Goal: Information Seeking & Learning: Learn about a topic

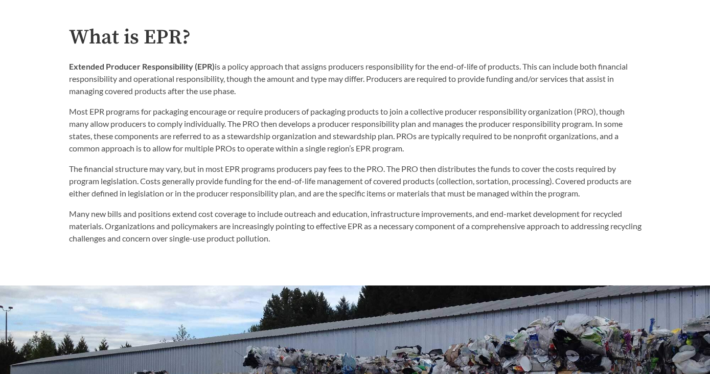
scroll to position [520, 0]
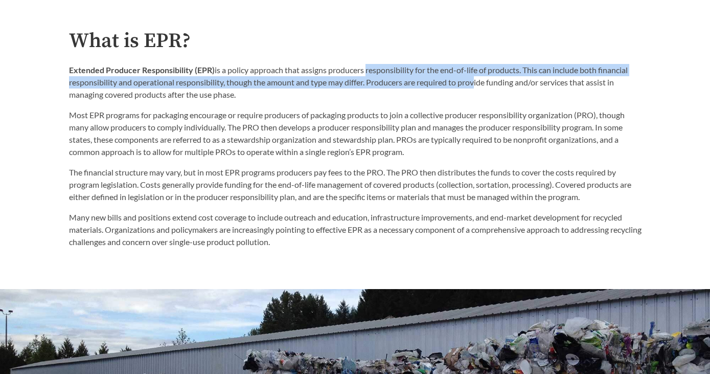
drag, startPoint x: 367, startPoint y: 71, endPoint x: 488, endPoint y: 80, distance: 121.5
click at [488, 80] on p "Extended Producer Responsibility (EPR) is a policy approach that assigns produc…" at bounding box center [355, 82] width 573 height 37
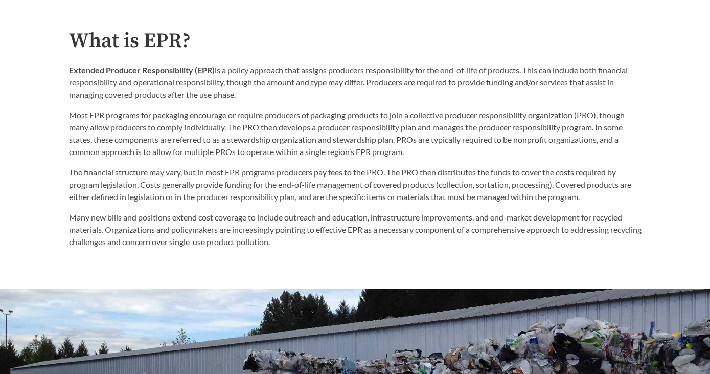
drag, startPoint x: 145, startPoint y: 82, endPoint x: 273, endPoint y: 91, distance: 128.1
click at [273, 91] on p "Extended Producer Responsibility (EPR) is a policy approach that assigns produc…" at bounding box center [355, 82] width 573 height 37
drag, startPoint x: 257, startPoint y: 95, endPoint x: 370, endPoint y: 82, distance: 113.7
click at [370, 82] on p "Extended Producer Responsibility (EPR) is a policy approach that assigns produc…" at bounding box center [355, 82] width 573 height 37
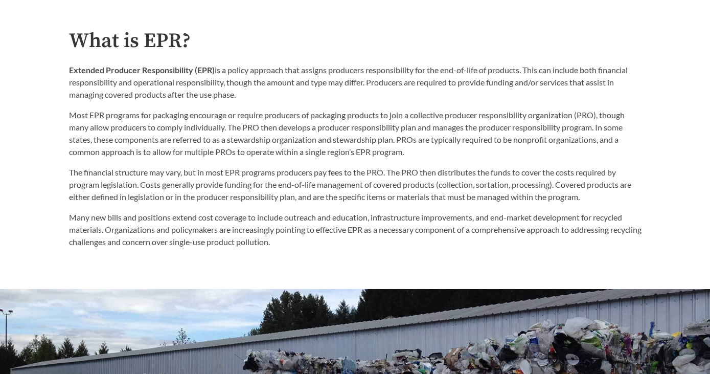
copy p "Producers are required to provide funding and/or services that assist in managi…"
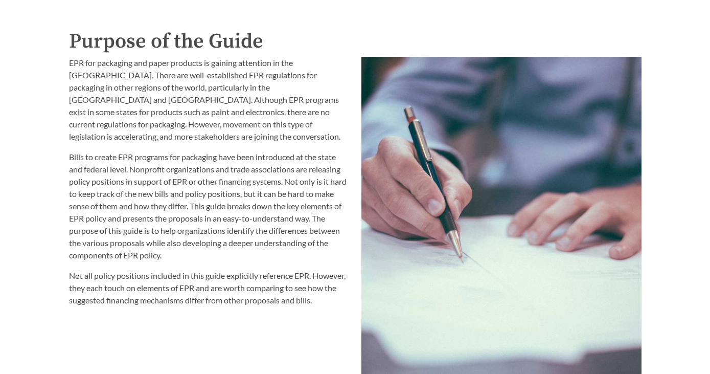
scroll to position [1070, 0]
